Goal: Information Seeking & Learning: Check status

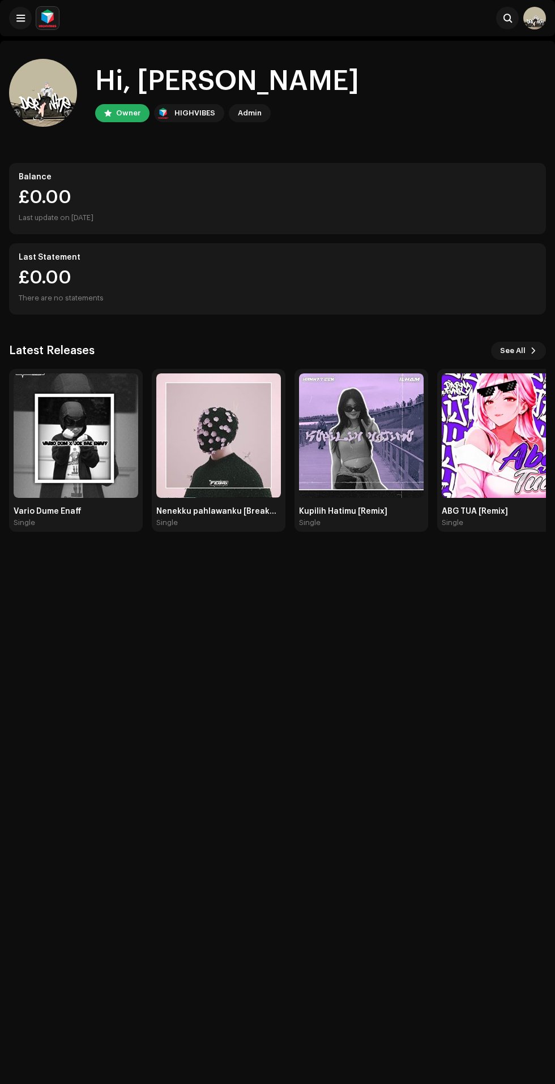
click at [513, 351] on span "See All" at bounding box center [512, 351] width 25 height 23
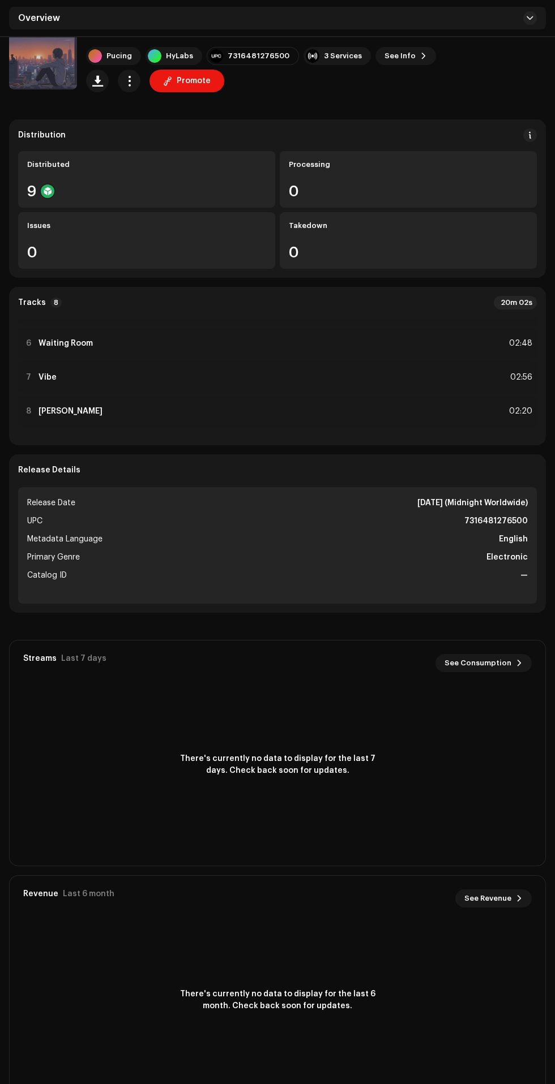
scroll to position [92, 0]
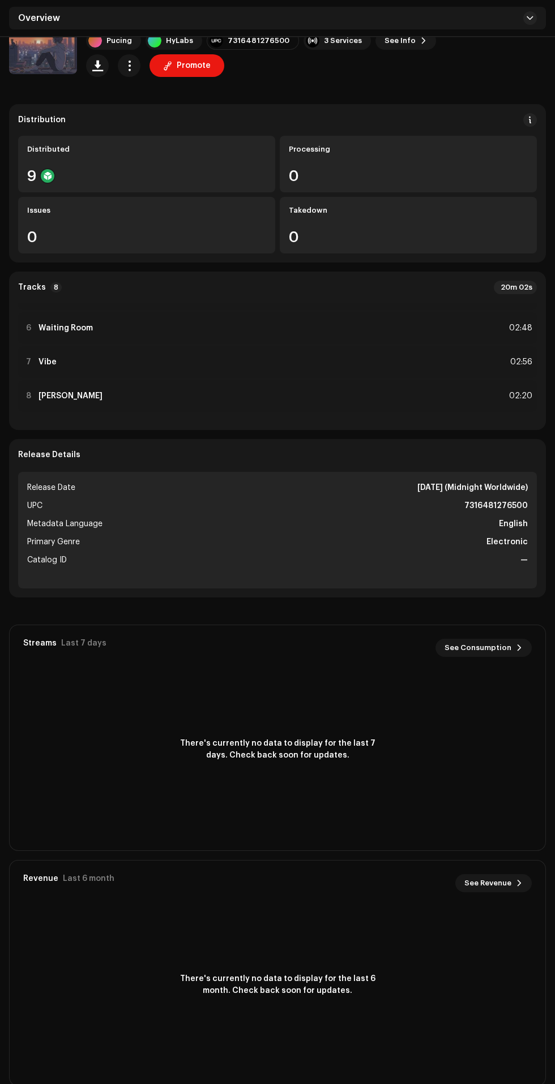
click at [244, 175] on div "9" at bounding box center [146, 176] width 239 height 15
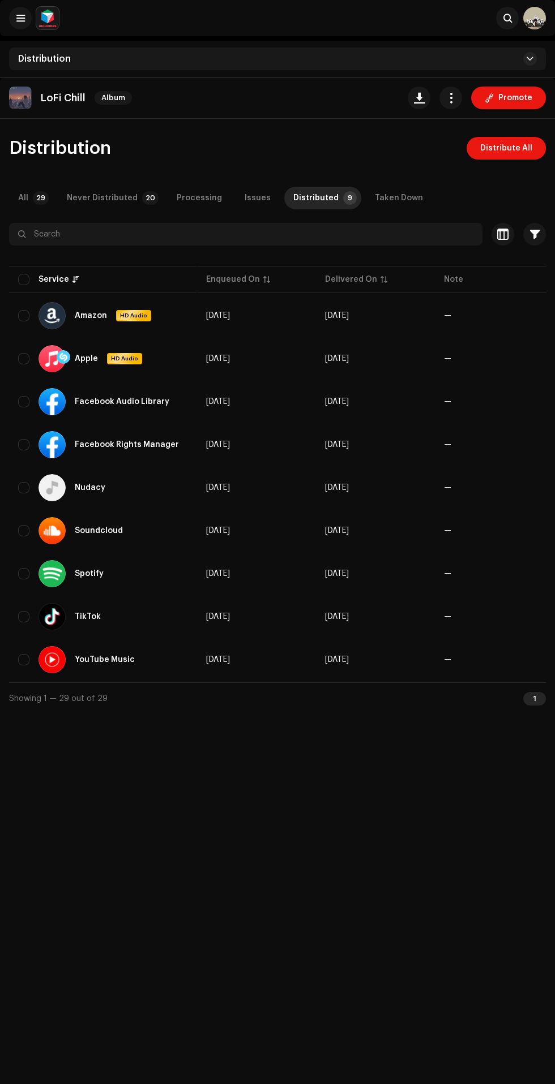
click at [142, 203] on p-badge "20" at bounding box center [150, 198] width 16 height 14
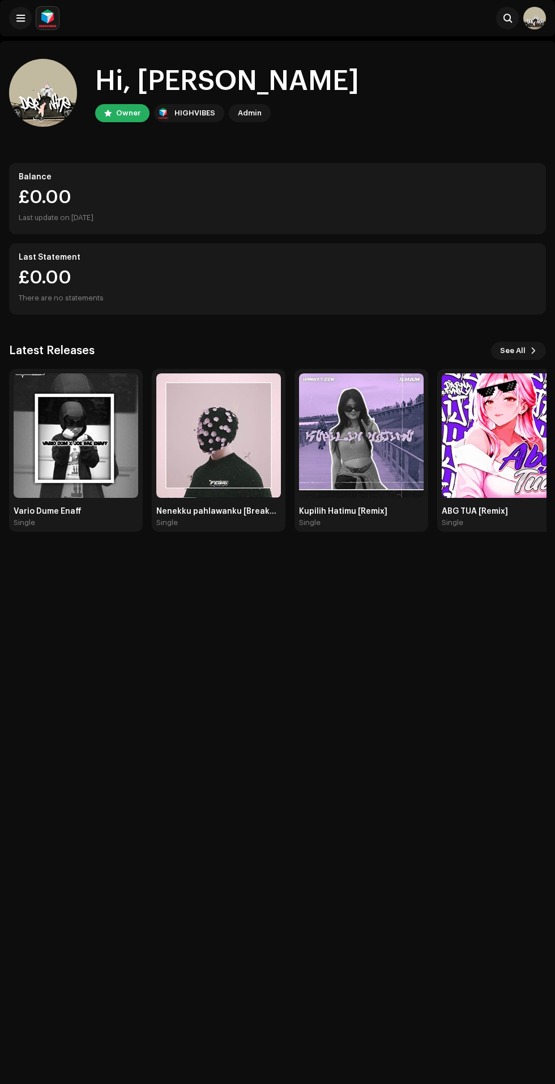
click at [20, 19] on span at bounding box center [20, 18] width 8 height 9
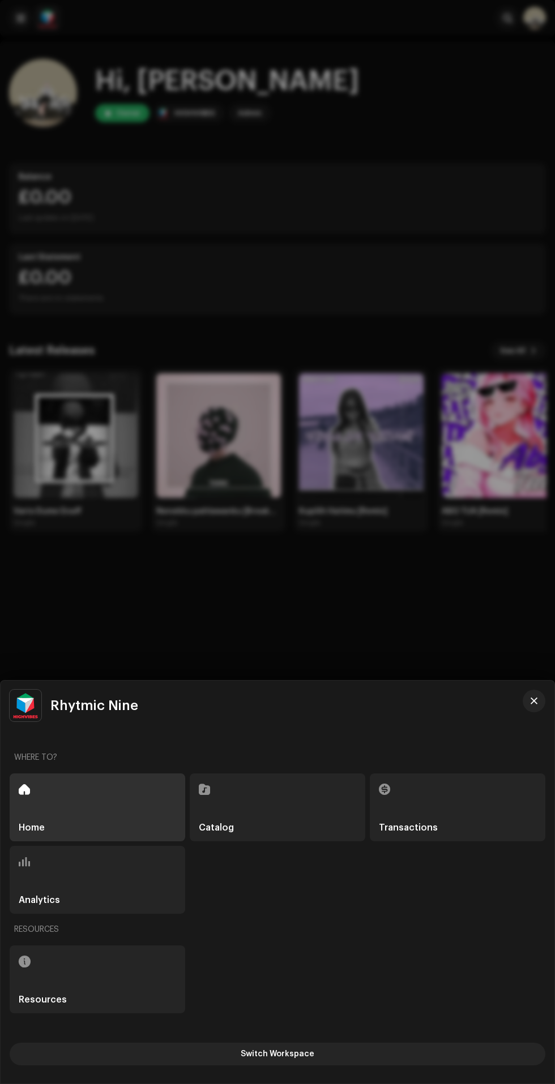
click at [143, 866] on div "Analytics" at bounding box center [97, 880] width 175 height 68
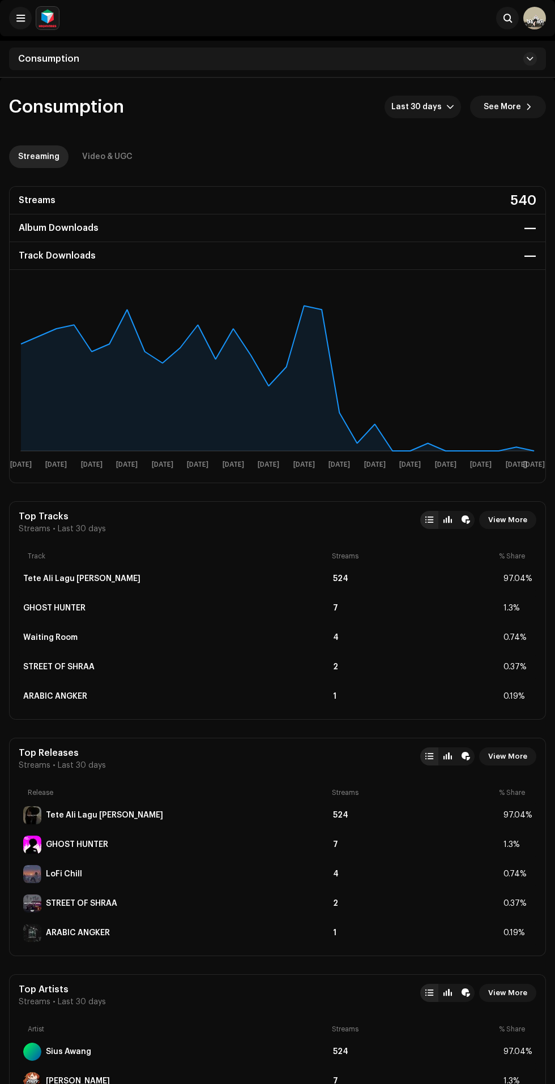
click at [452, 107] on icon "dropdown trigger" at bounding box center [450, 107] width 8 height 8
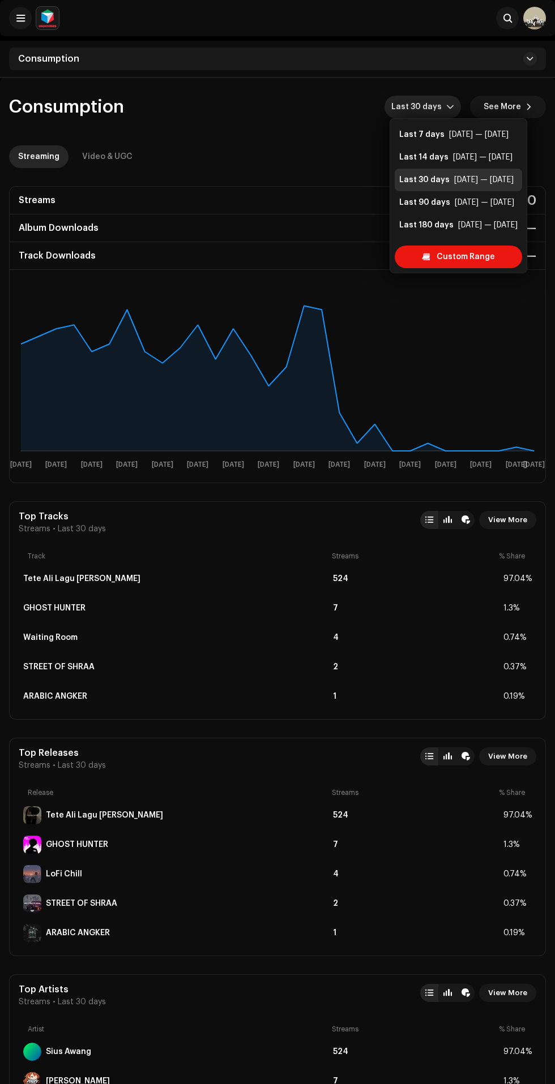
click at [467, 226] on div "Apr 11 — Oct 7" at bounding box center [487, 225] width 59 height 11
